Goal: Information Seeking & Learning: Find specific fact

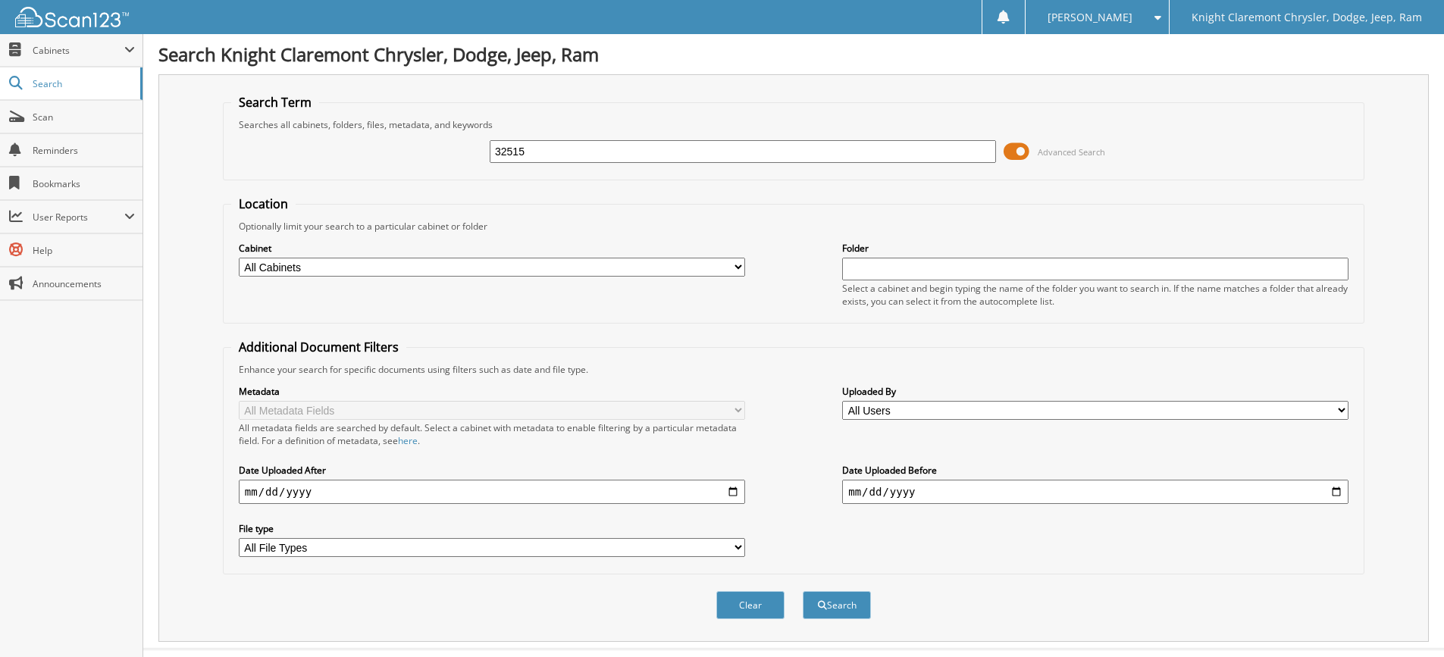
type input "32515"
click at [803, 591] on button "Search" at bounding box center [837, 605] width 68 height 28
drag, startPoint x: 534, startPoint y: 148, endPoint x: 459, endPoint y: 146, distance: 74.3
click at [459, 146] on div "32515 Advanced Search" at bounding box center [793, 151] width 1125 height 41
paste input "[PERSON_NAME]"
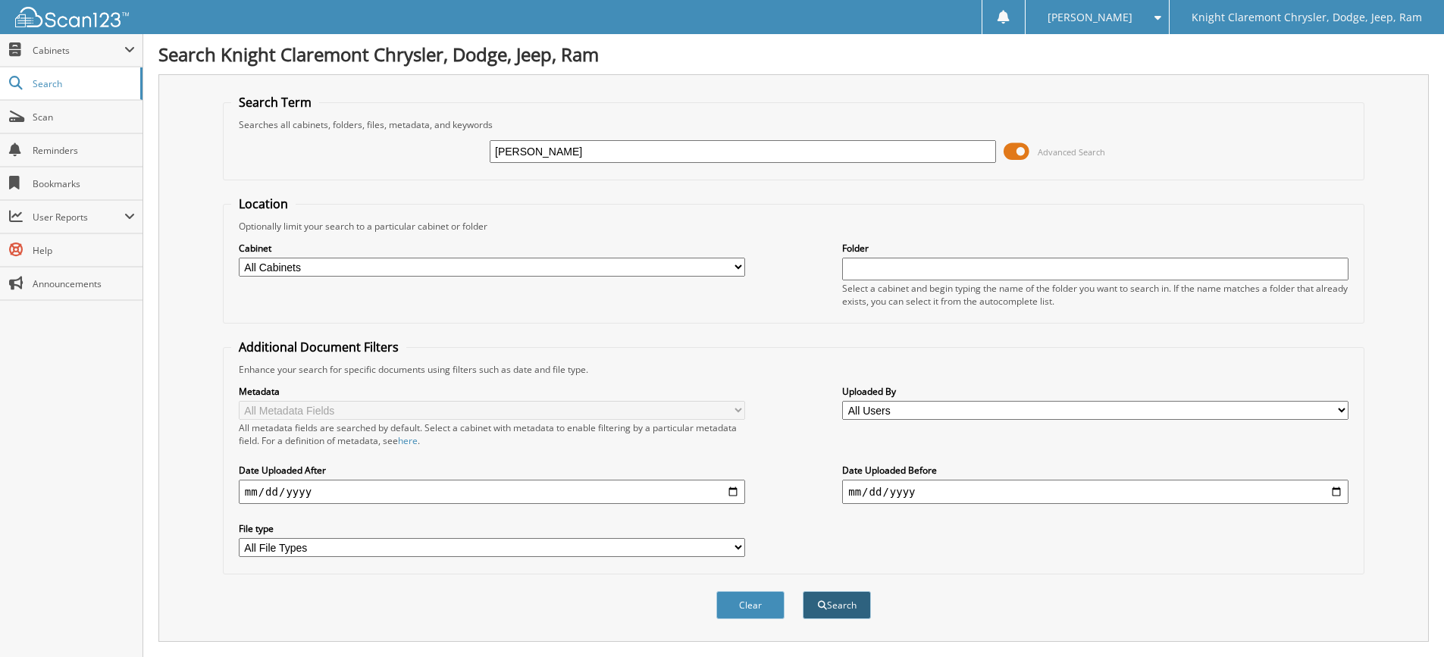
type input "LARA AL SAMMAN"
click at [852, 605] on button "Search" at bounding box center [837, 605] width 68 height 28
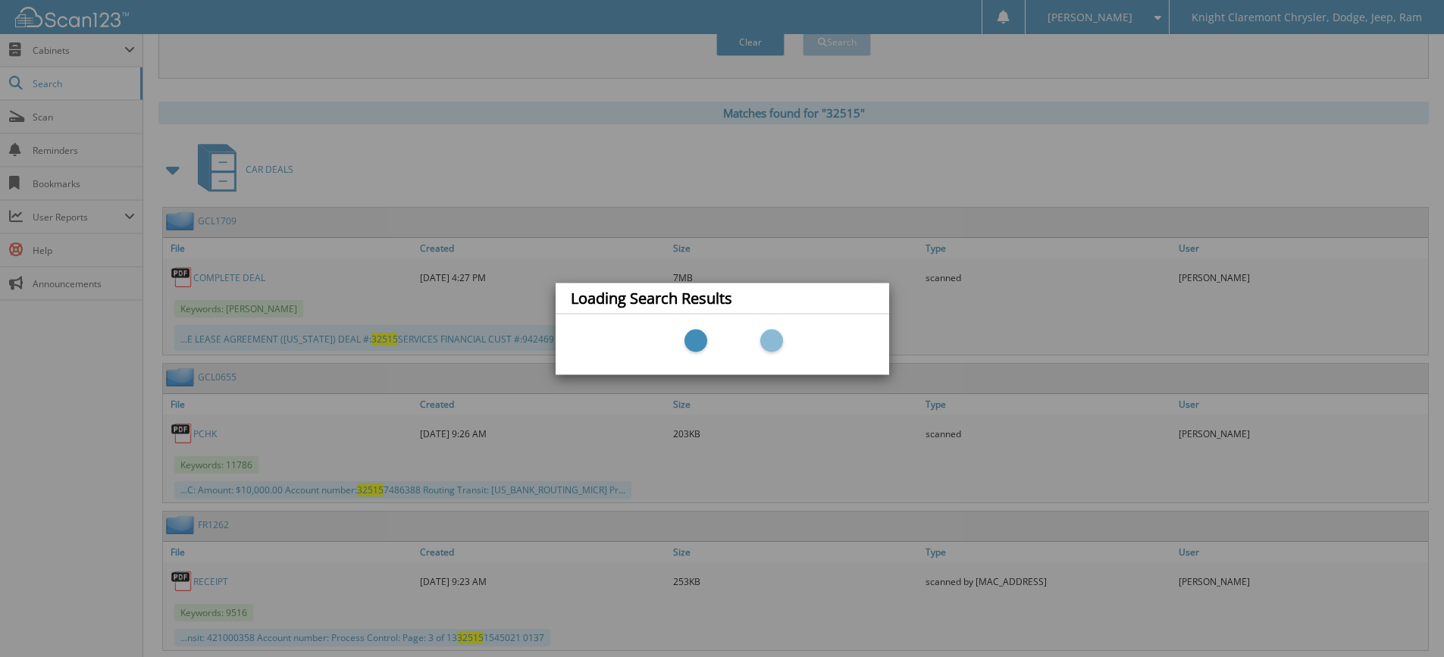
scroll to position [607, 0]
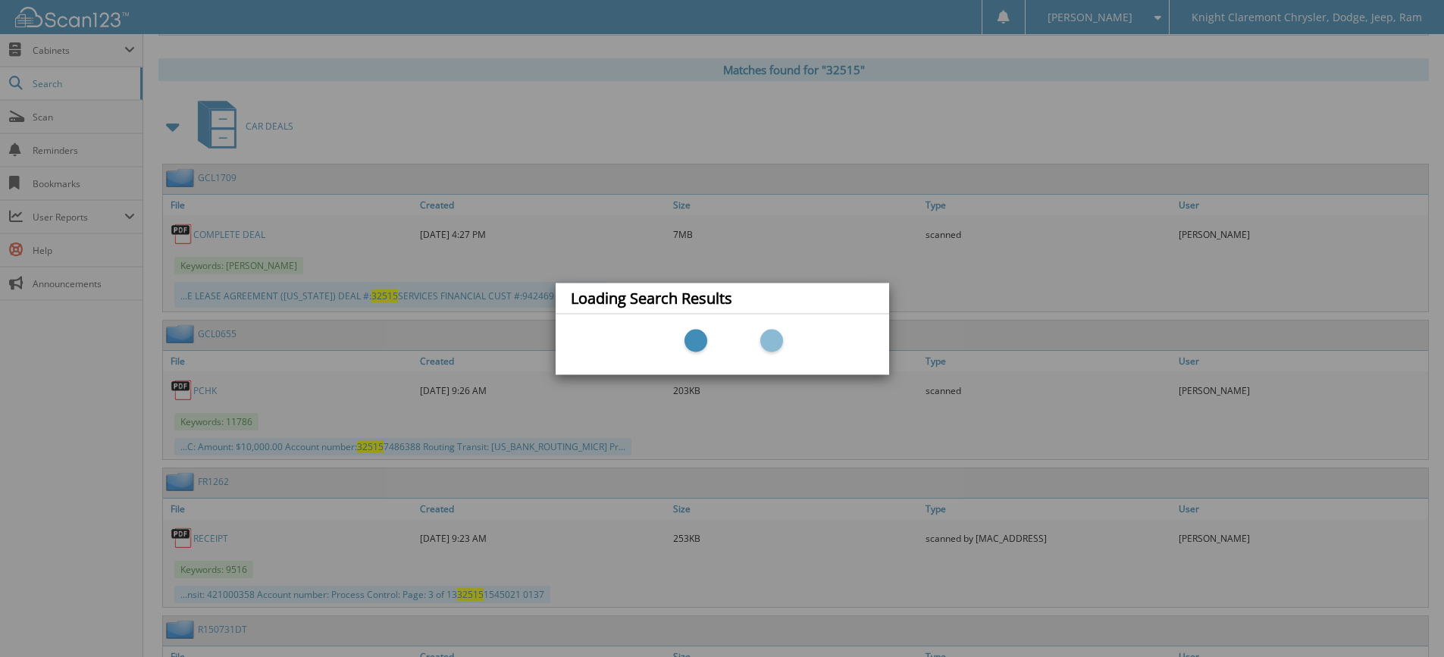
click at [230, 234] on div "Loading Search Results" at bounding box center [722, 328] width 1444 height 657
click at [379, 254] on div "Loading Search Results" at bounding box center [722, 328] width 1444 height 657
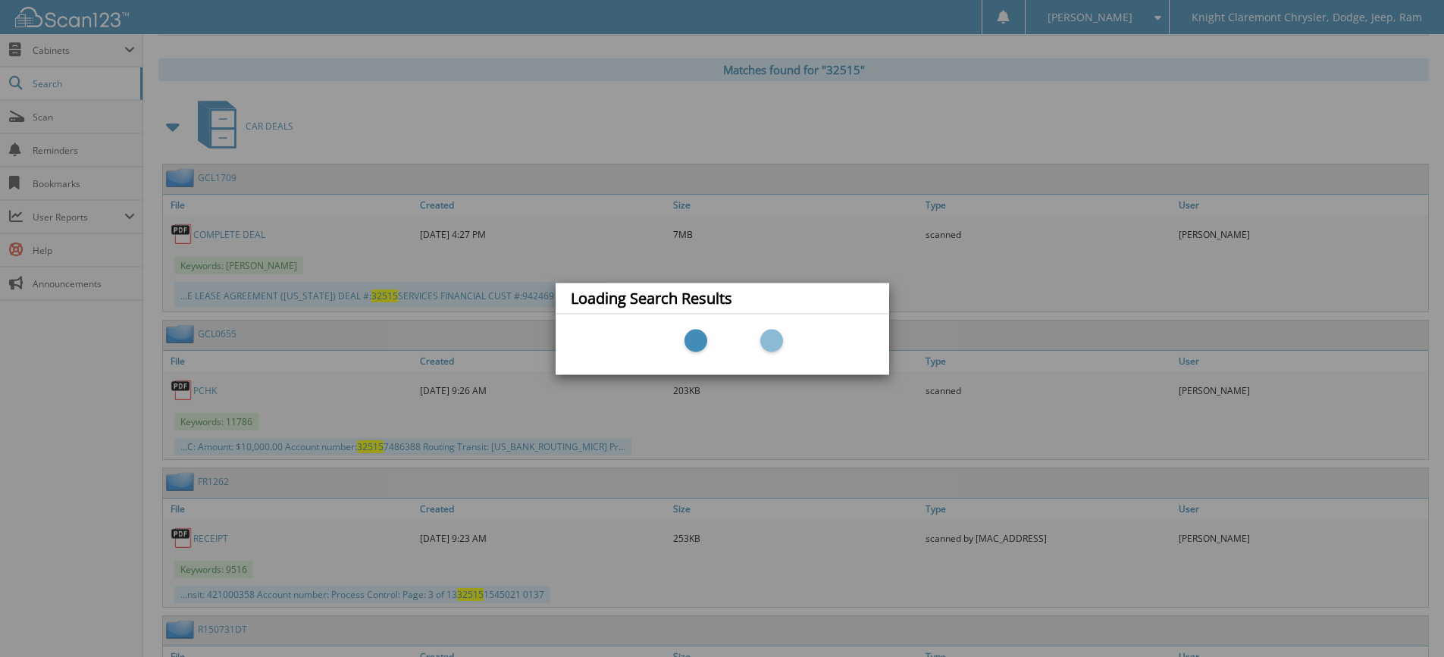
click at [38, 117] on div "Loading Search Results" at bounding box center [722, 328] width 1444 height 657
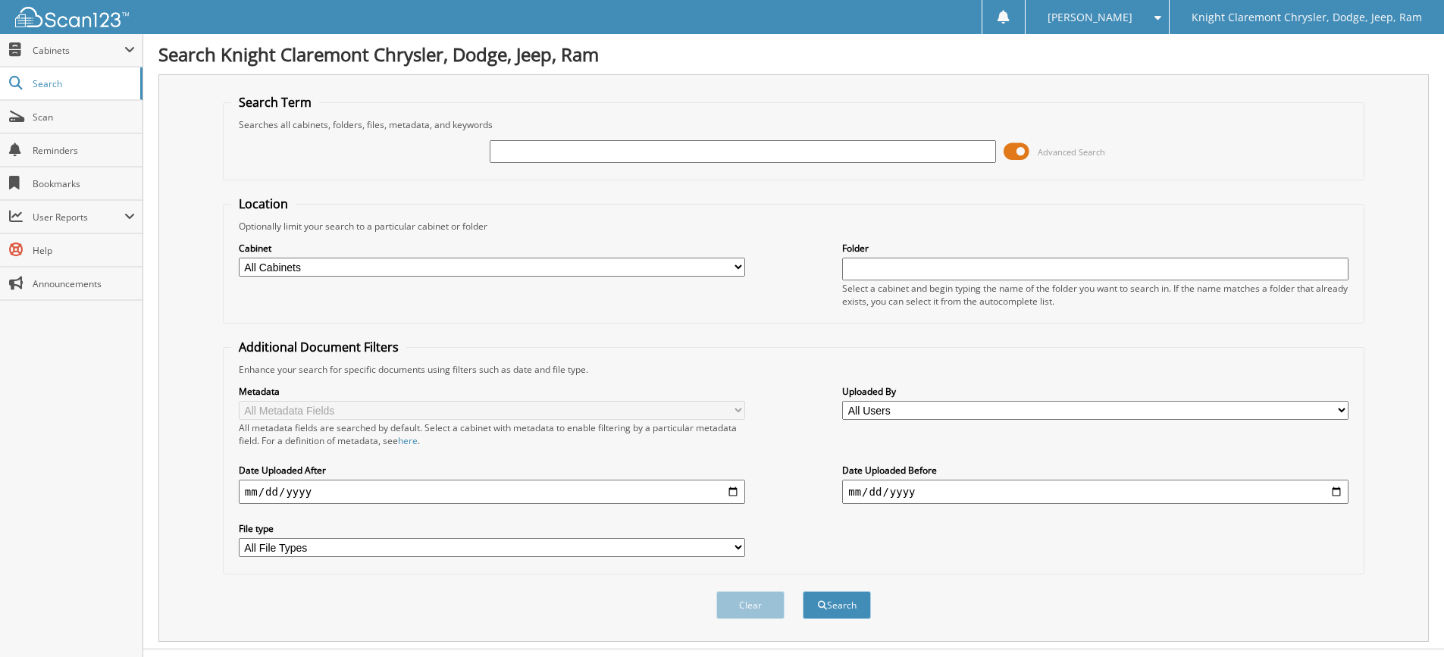
click at [688, 149] on input "text" at bounding box center [743, 151] width 506 height 23
type input "[PERSON_NAME]"
click at [842, 607] on button "Search" at bounding box center [837, 605] width 68 height 28
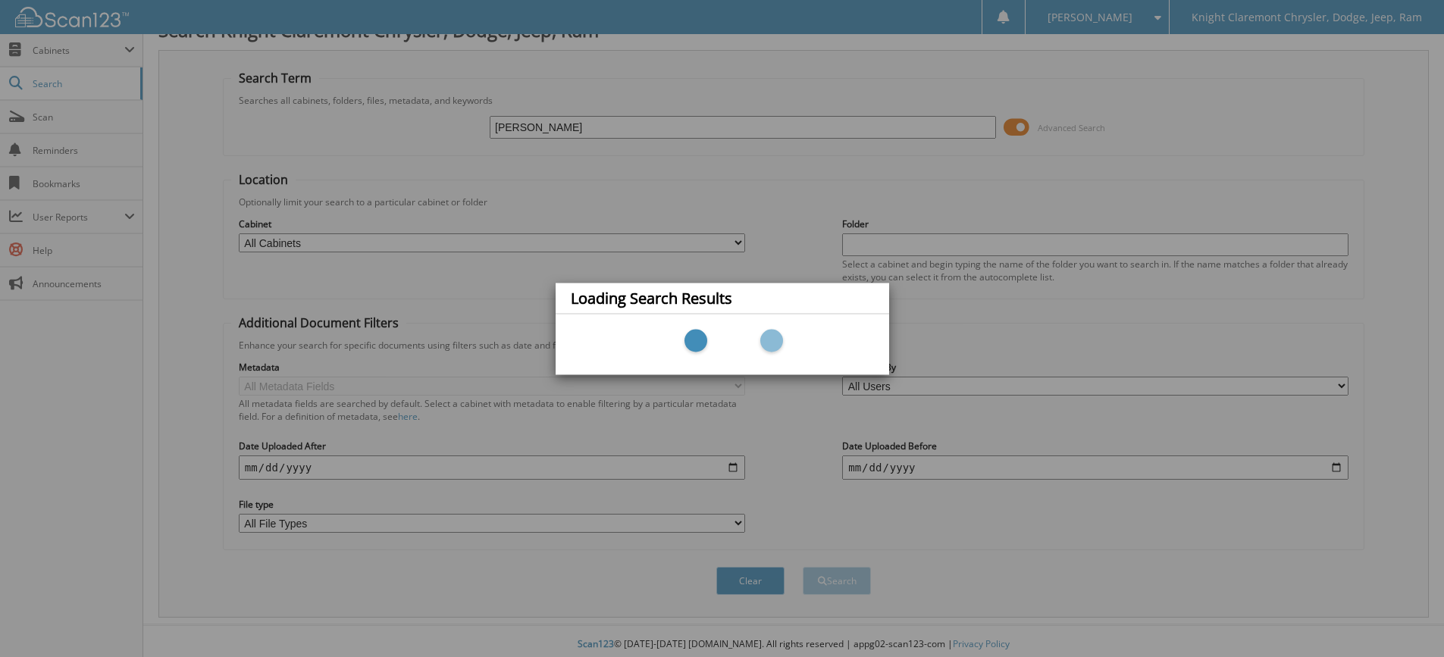
scroll to position [31, 0]
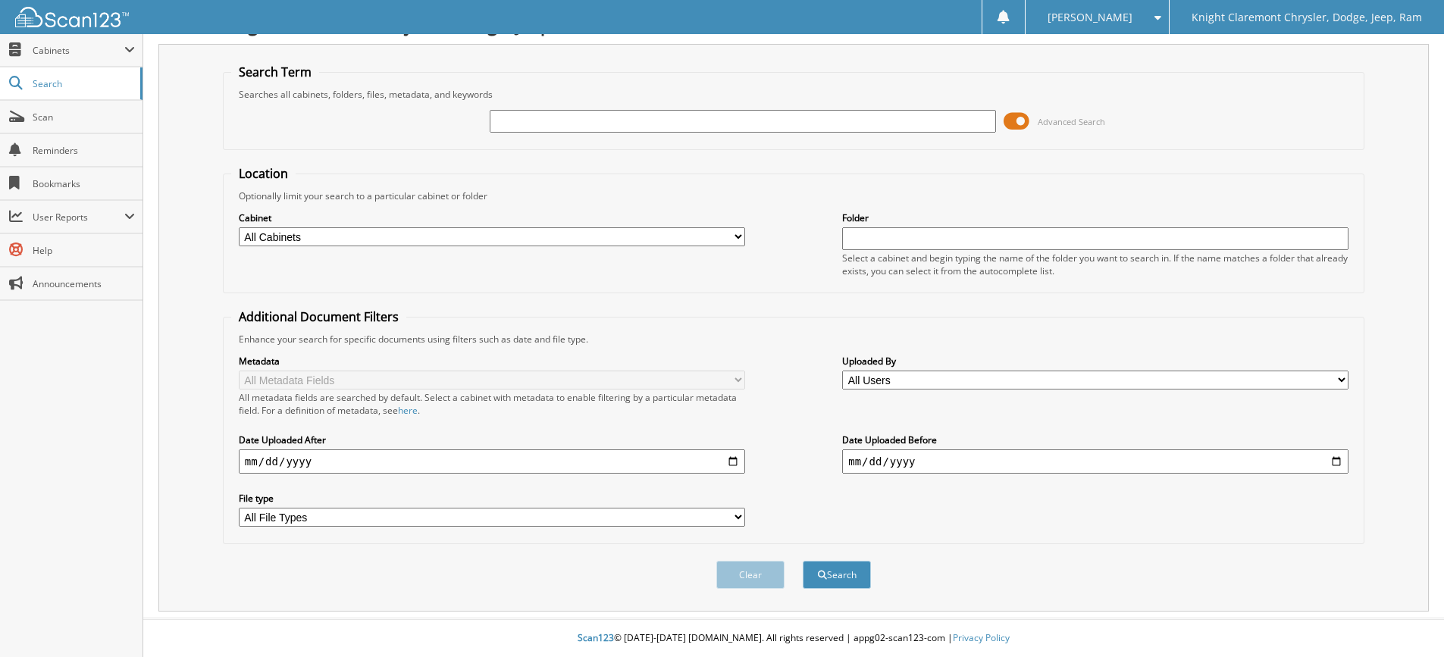
click at [581, 121] on input "text" at bounding box center [743, 121] width 506 height 23
type input "LARA AL SAMMAN"
drag, startPoint x: 595, startPoint y: 120, endPoint x: 484, endPoint y: 121, distance: 111.5
click at [484, 121] on div "LARA AL SAMMAN Advanced Search" at bounding box center [793, 121] width 1125 height 41
click at [514, 118] on input "text" at bounding box center [743, 121] width 506 height 23
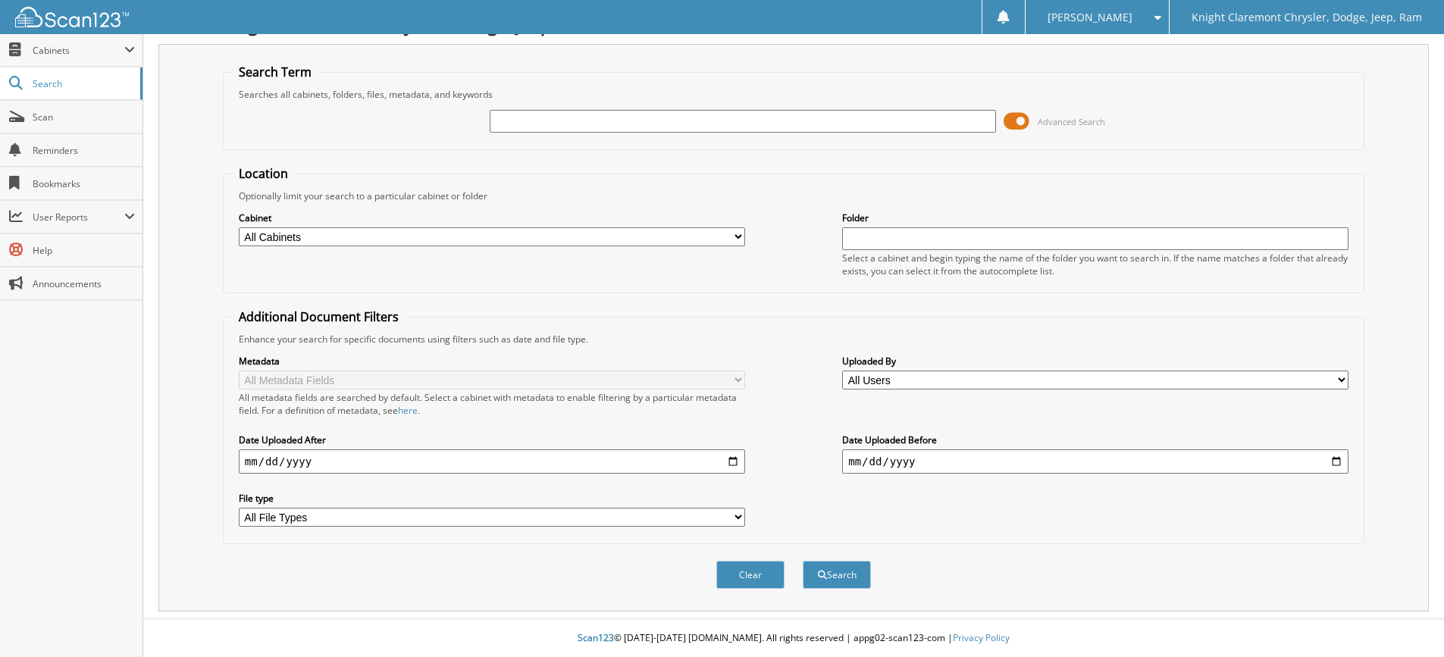
paste input "GCL1709"
type input "GCL1709"
click at [832, 582] on button "Search" at bounding box center [837, 575] width 68 height 28
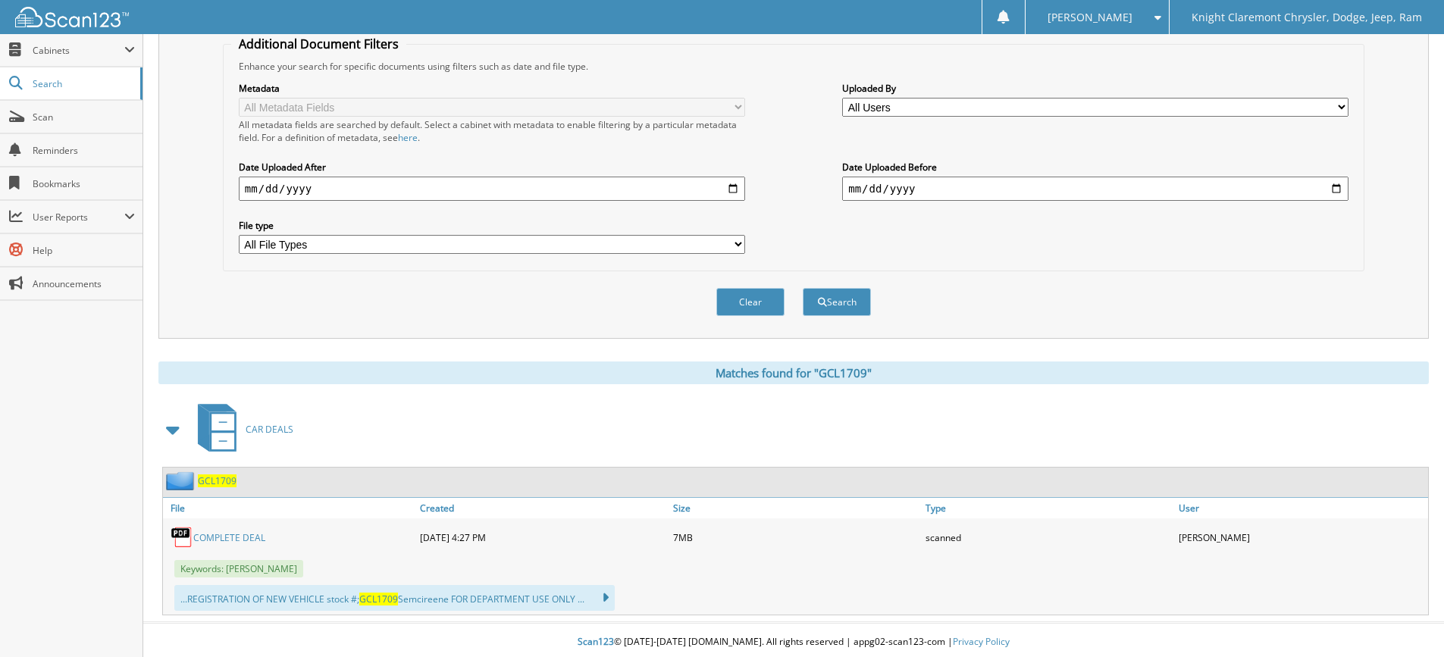
scroll to position [308, 0]
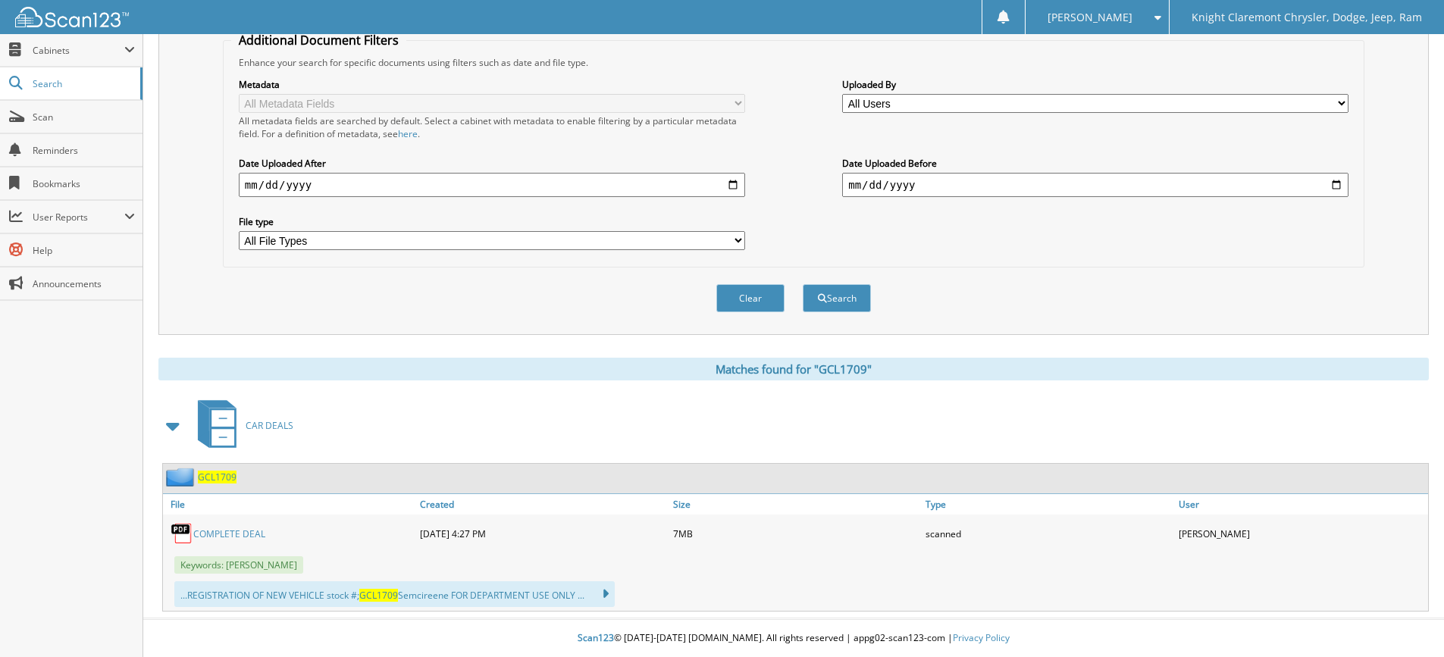
click at [255, 536] on link "COMPLETE DEAL" at bounding box center [229, 534] width 72 height 13
click at [43, 118] on span "Scan" at bounding box center [84, 117] width 102 height 13
